Goal: Check status: Check status

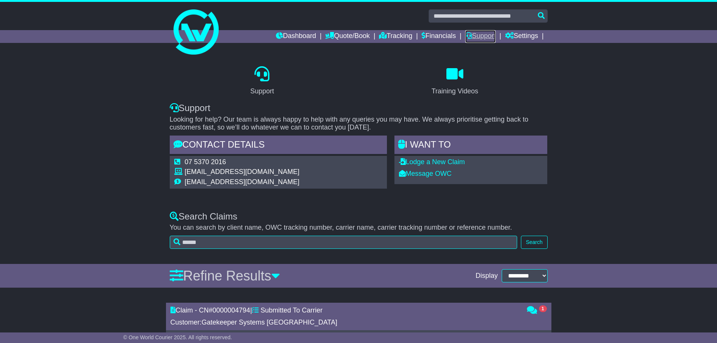
click at [476, 37] on link "Support" at bounding box center [480, 36] width 30 height 13
click at [392, 37] on link "Tracking" at bounding box center [395, 36] width 33 height 13
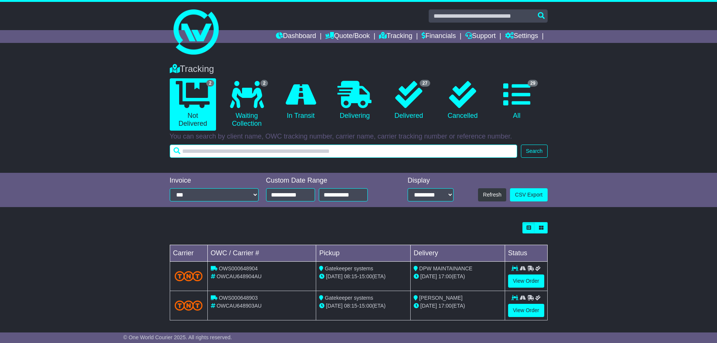
click at [294, 150] on input "text" at bounding box center [344, 151] width 348 height 13
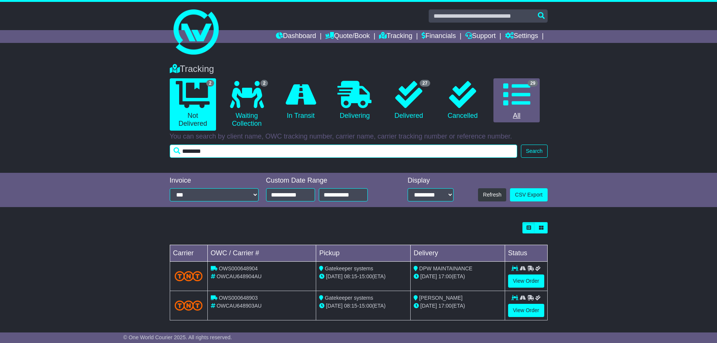
type input "********"
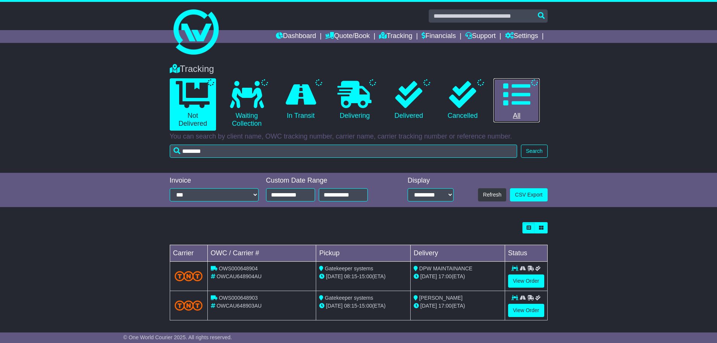
drag, startPoint x: 514, startPoint y: 95, endPoint x: 532, endPoint y: 134, distance: 43.0
click at [514, 95] on icon at bounding box center [516, 94] width 27 height 27
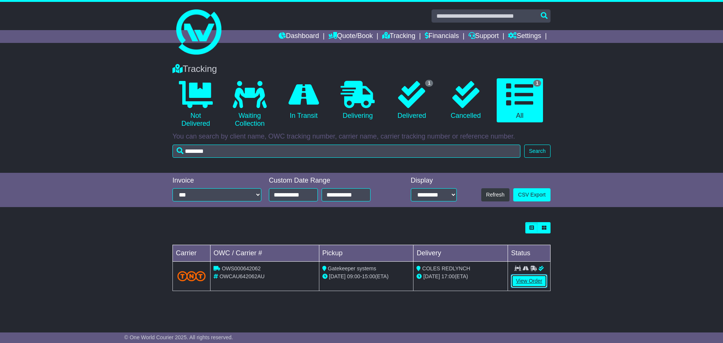
click at [522, 279] on link "View Order" at bounding box center [529, 280] width 36 height 13
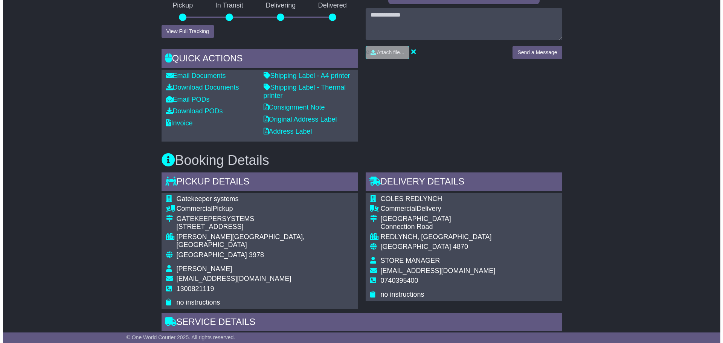
scroll to position [263, 0]
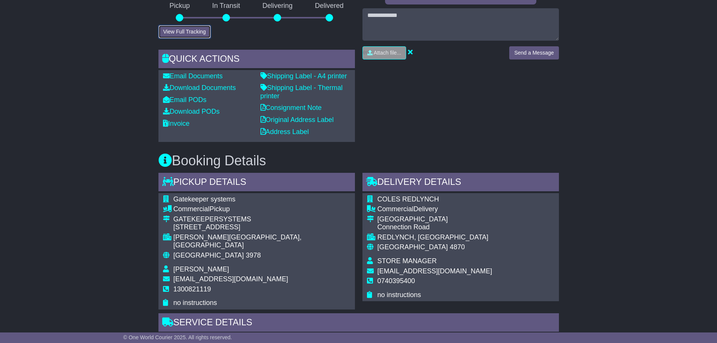
click at [186, 38] on button "View Full Tracking" at bounding box center [184, 31] width 52 height 13
